Goal: Transaction & Acquisition: Purchase product/service

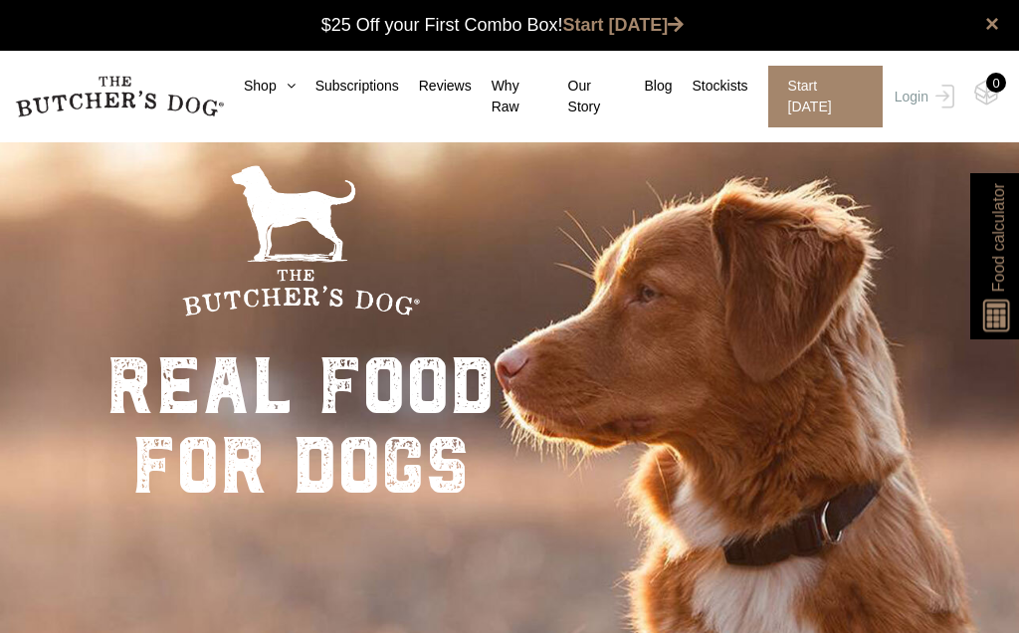
scroll to position [1, 0]
click at [265, 78] on link "Shop" at bounding box center [260, 86] width 72 height 21
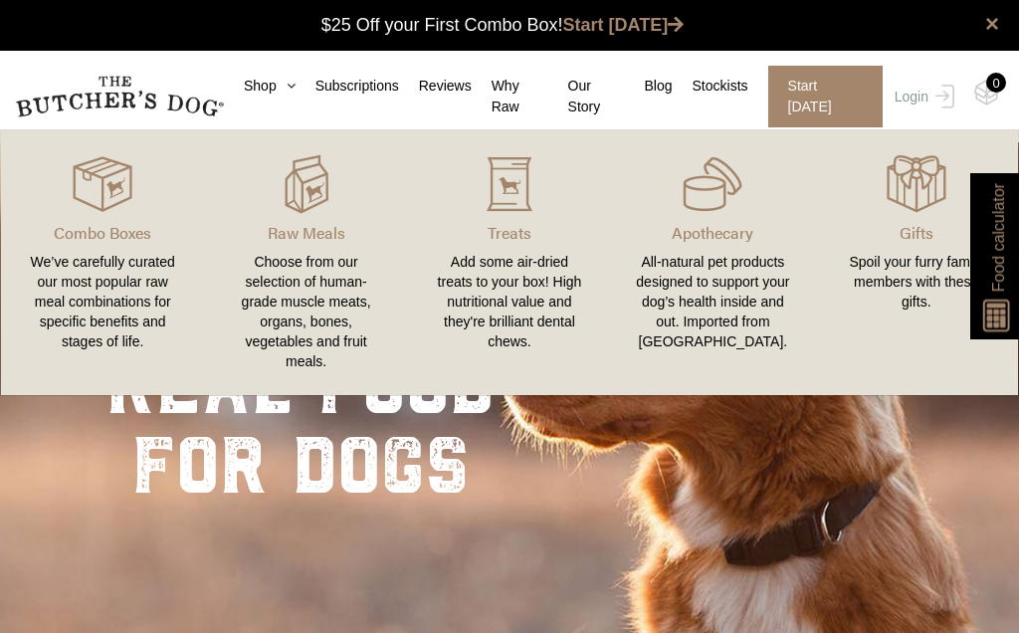
click at [527, 305] on div "Add some air-dried treats to your box! High nutritional value and they're brill…" at bounding box center [509, 302] width 155 height 100
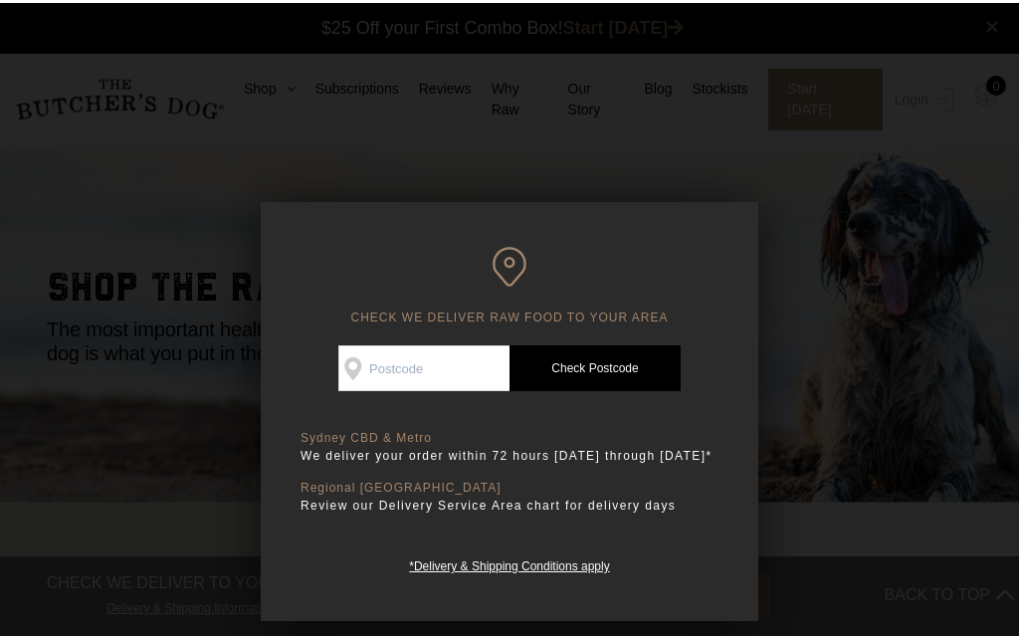
scroll to position [1, 0]
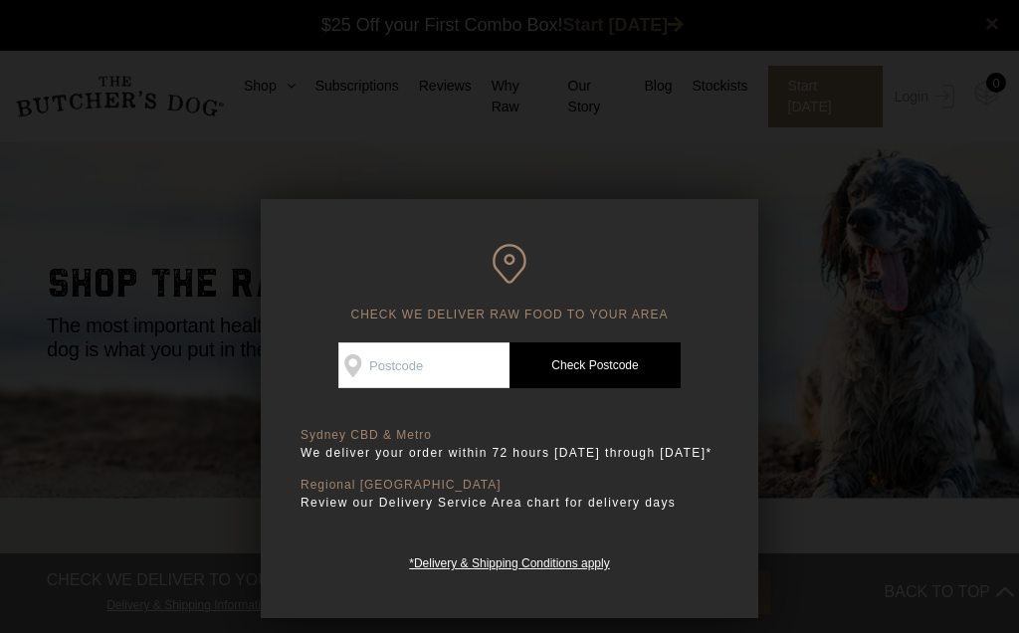
click at [457, 359] on input "Check Availability At" at bounding box center [423, 365] width 171 height 46
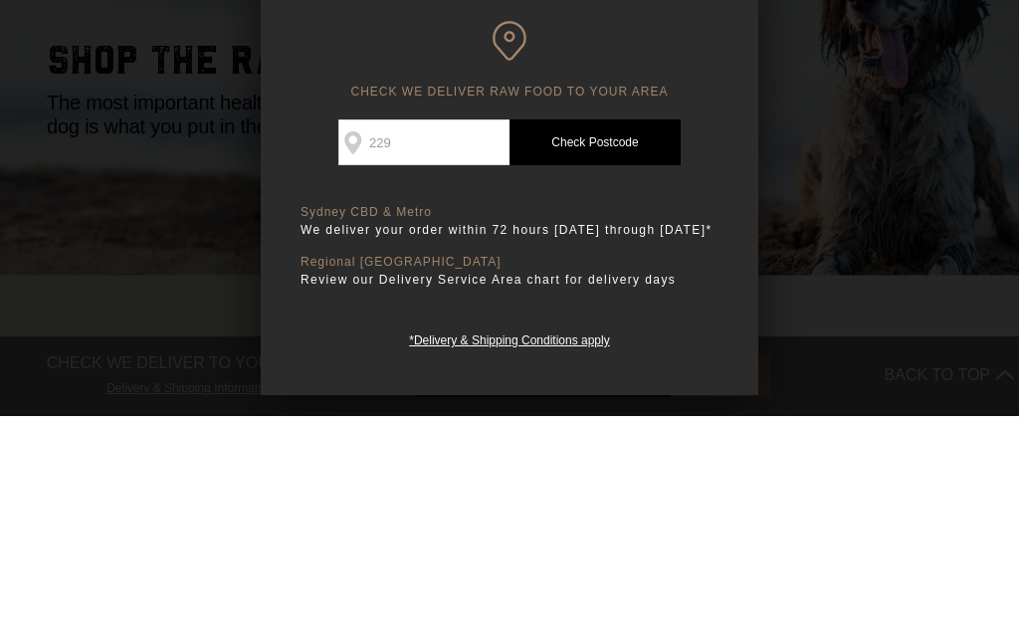
type input "2290"
click at [636, 342] on link "Check Postcode" at bounding box center [595, 365] width 171 height 46
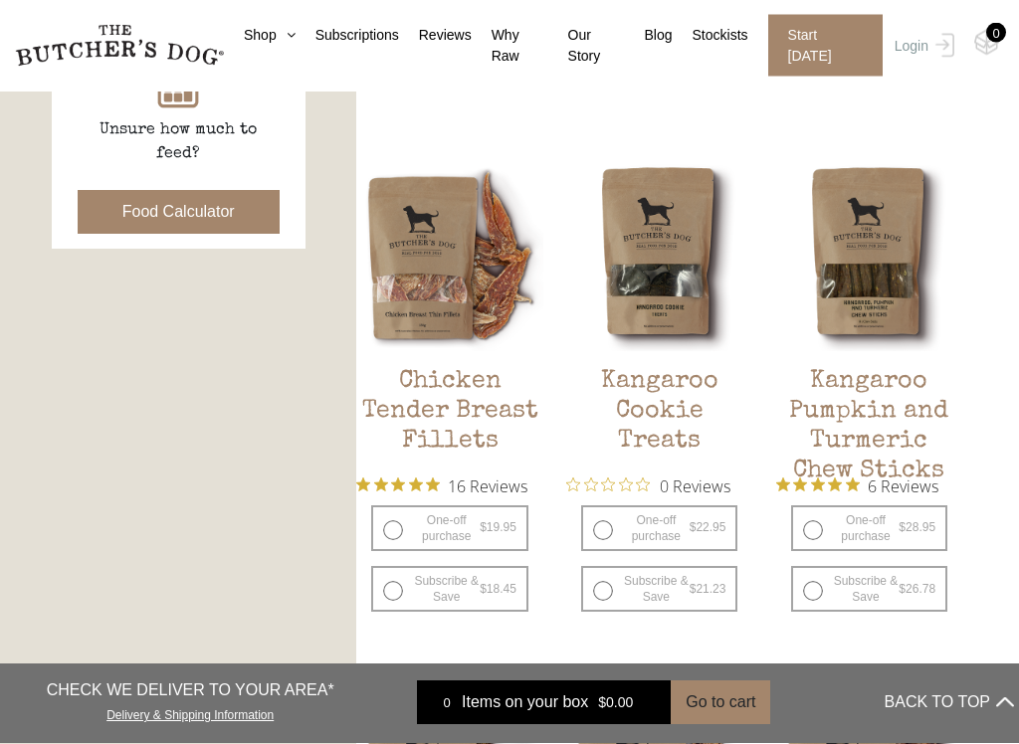
scroll to position [968, 0]
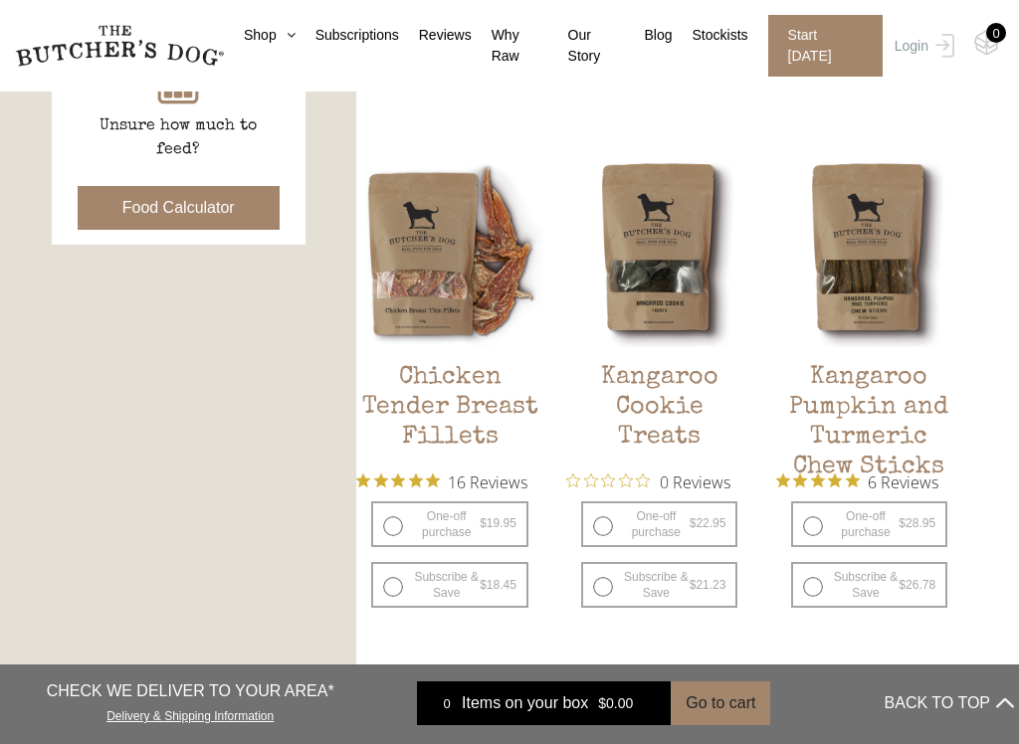
click at [456, 410] on h2 "Chicken Tender Breast Fillets" at bounding box center [449, 410] width 186 height 94
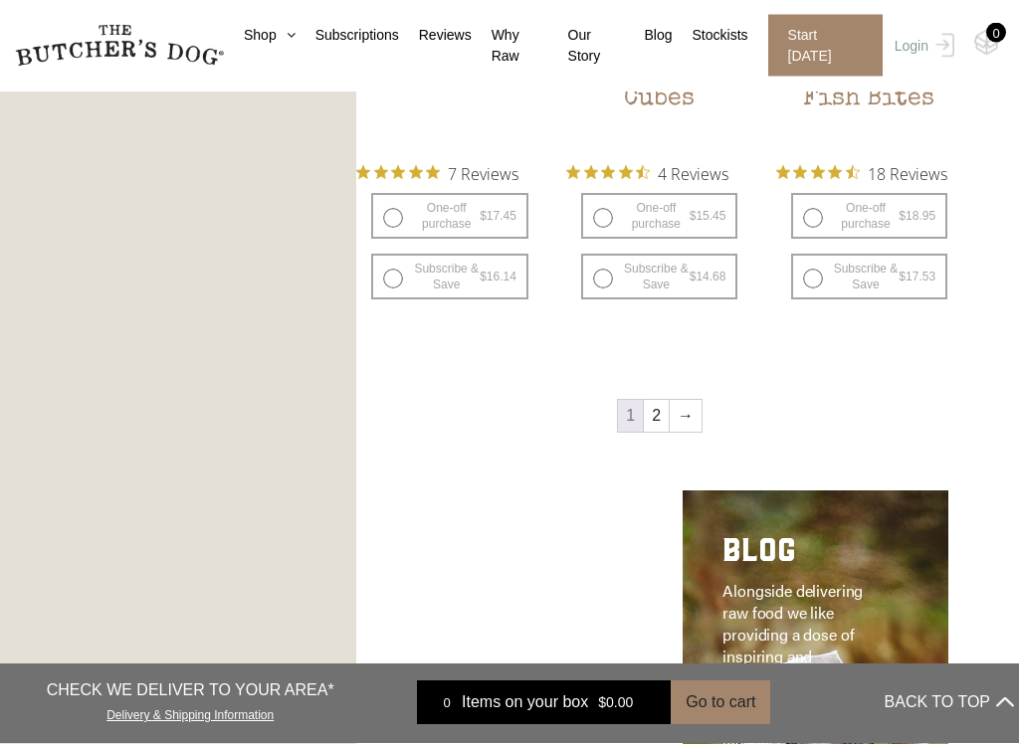
scroll to position [2336, 0]
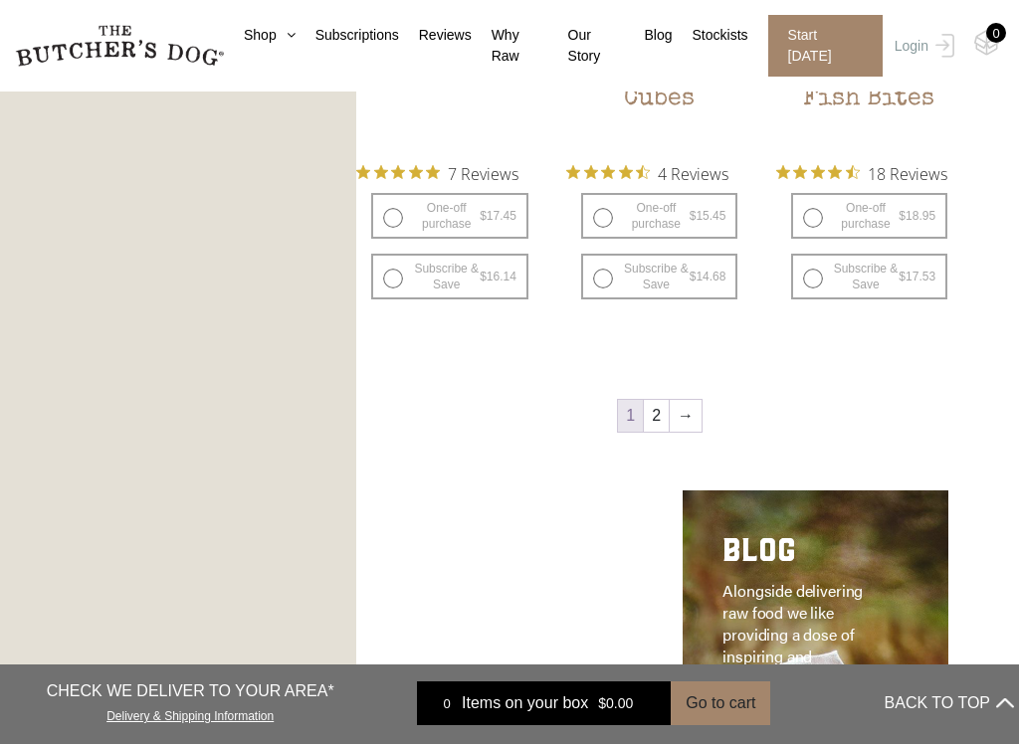
click at [694, 418] on link "→" at bounding box center [686, 416] width 32 height 32
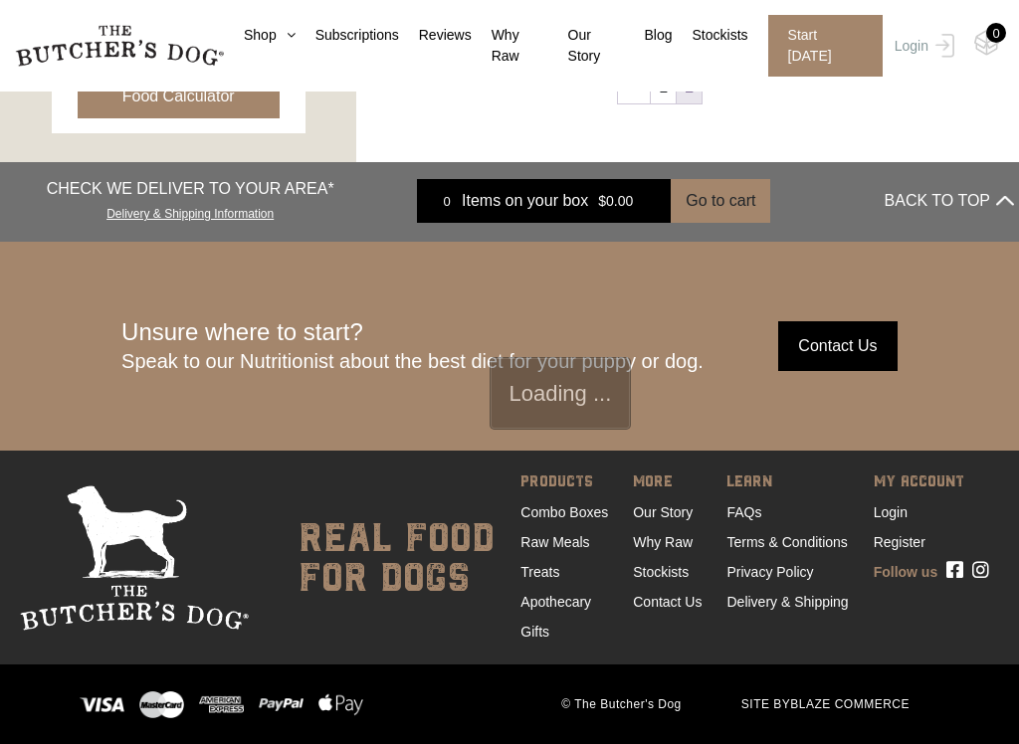
scroll to position [472, 0]
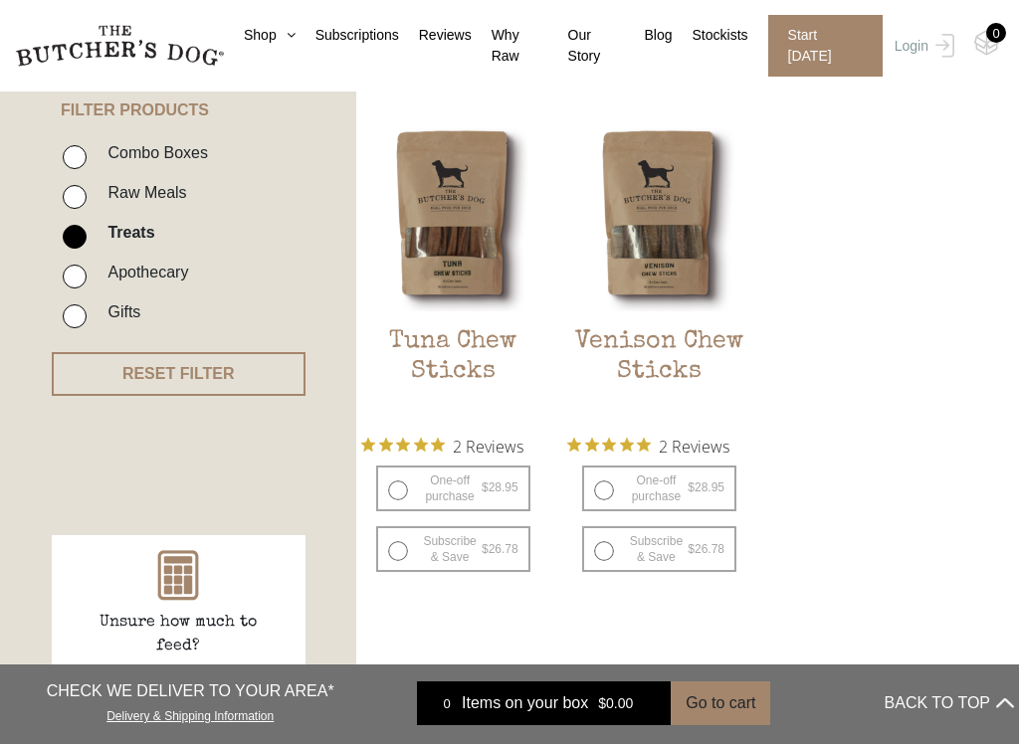
click at [694, 345] on h2 "Venison Chew Sticks" at bounding box center [659, 374] width 184 height 94
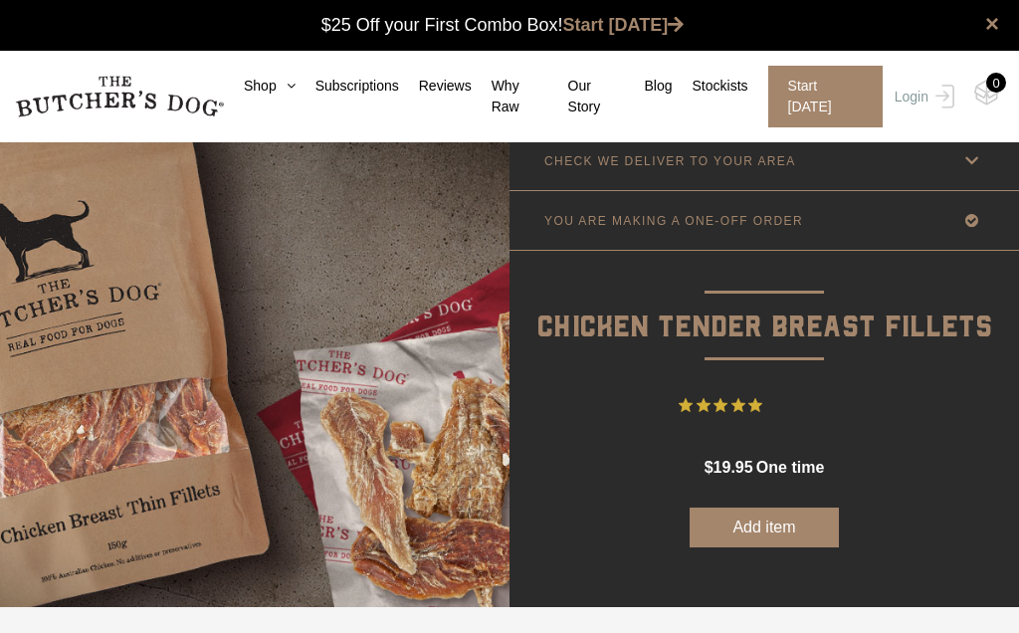
scroll to position [1, 0]
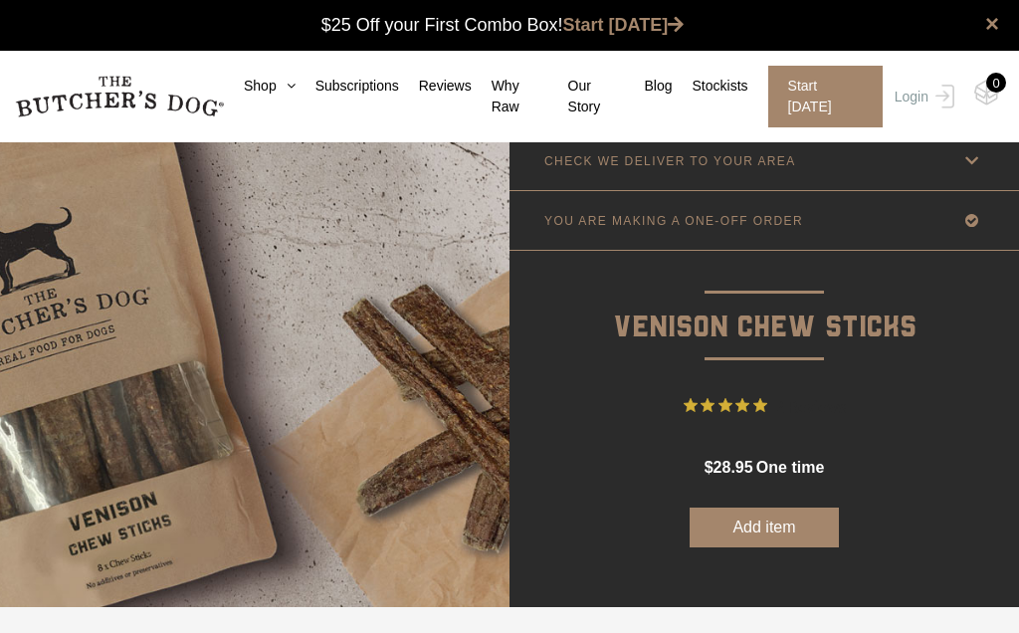
scroll to position [1, 0]
